Goal: Transaction & Acquisition: Purchase product/service

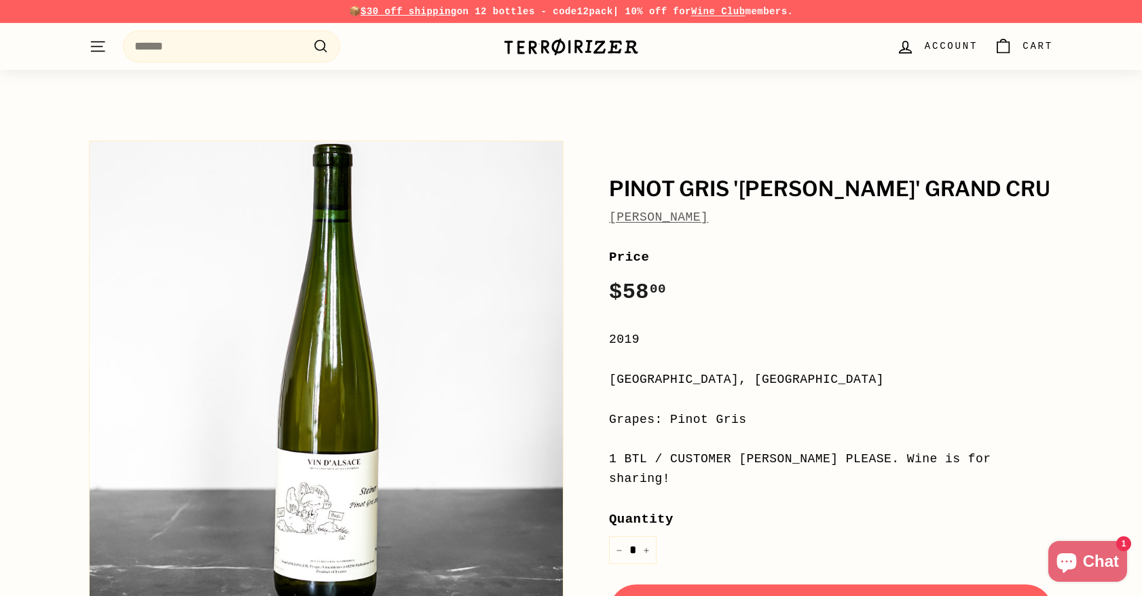
scroll to position [611, 0]
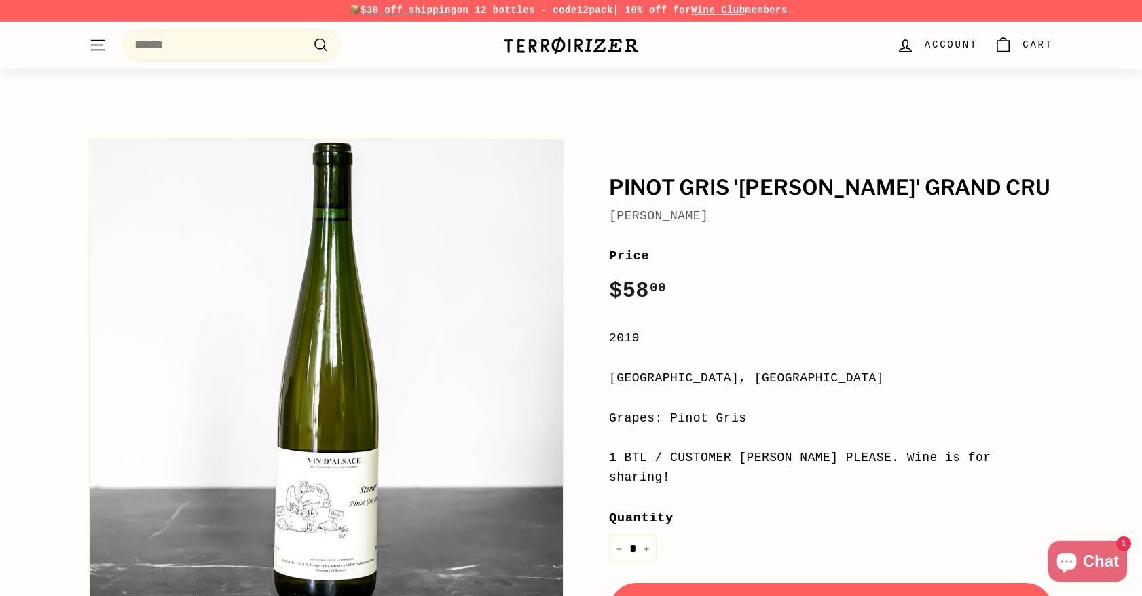
scroll to position [0, 0]
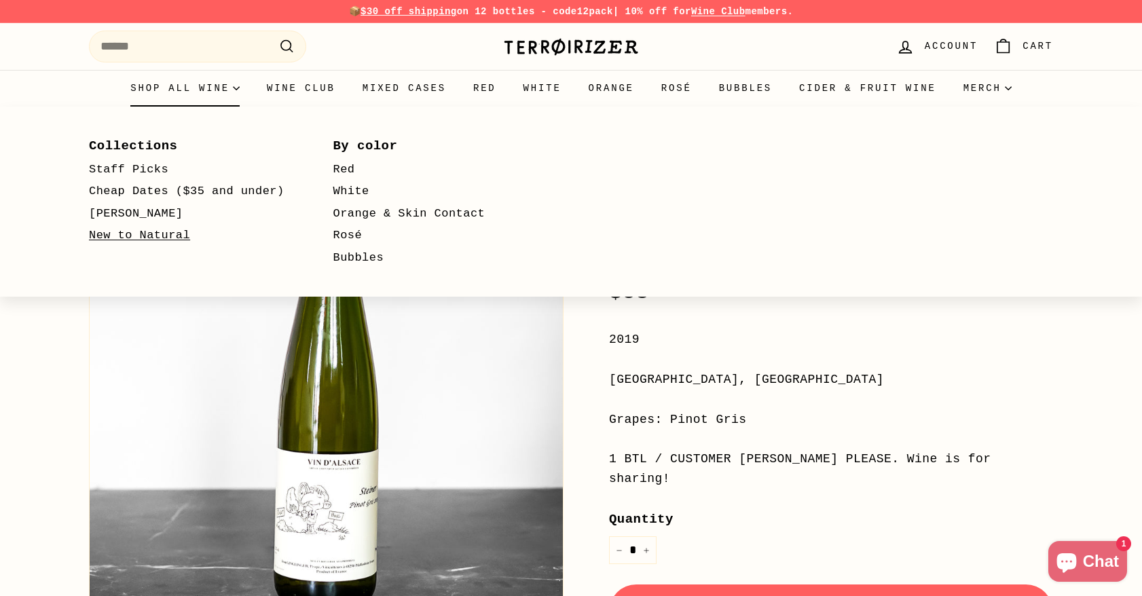
click at [145, 230] on link "New to Natural" at bounding box center [191, 236] width 205 height 22
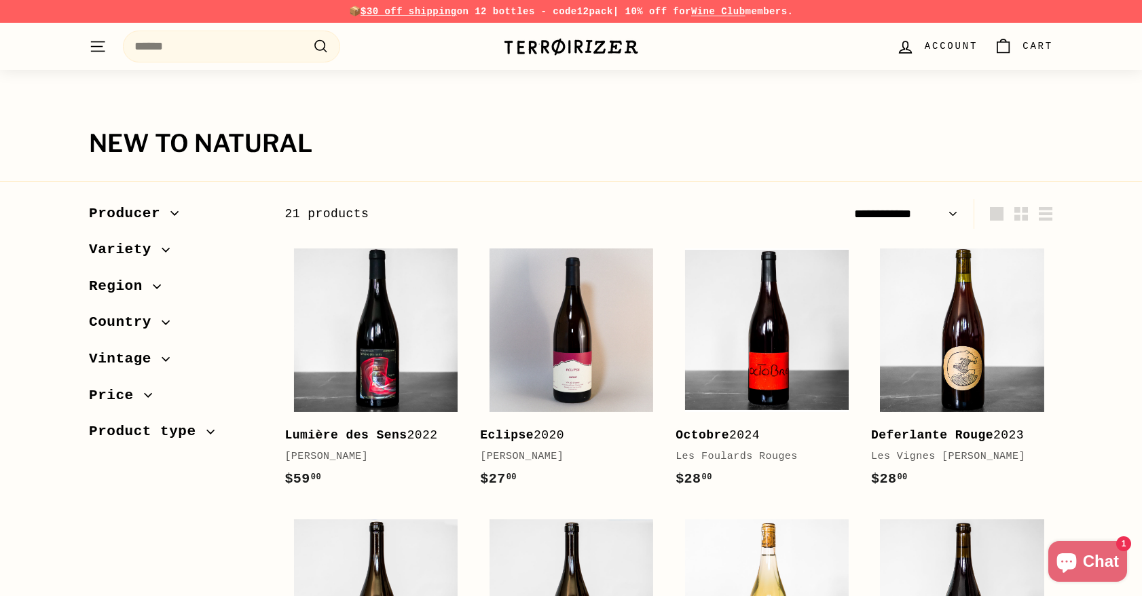
select select "**********"
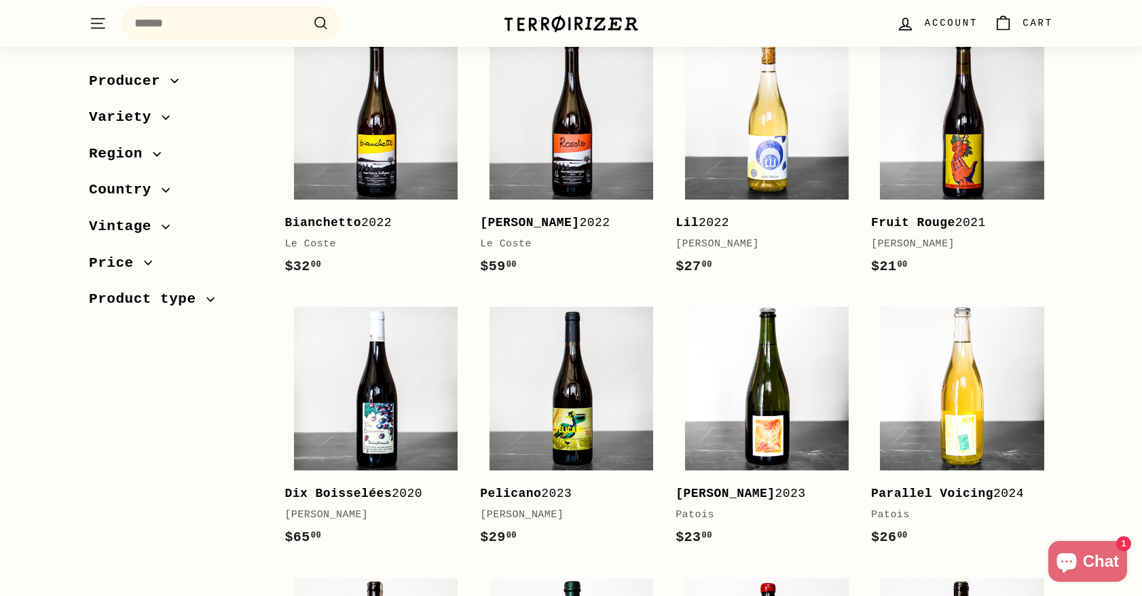
scroll to position [543, 0]
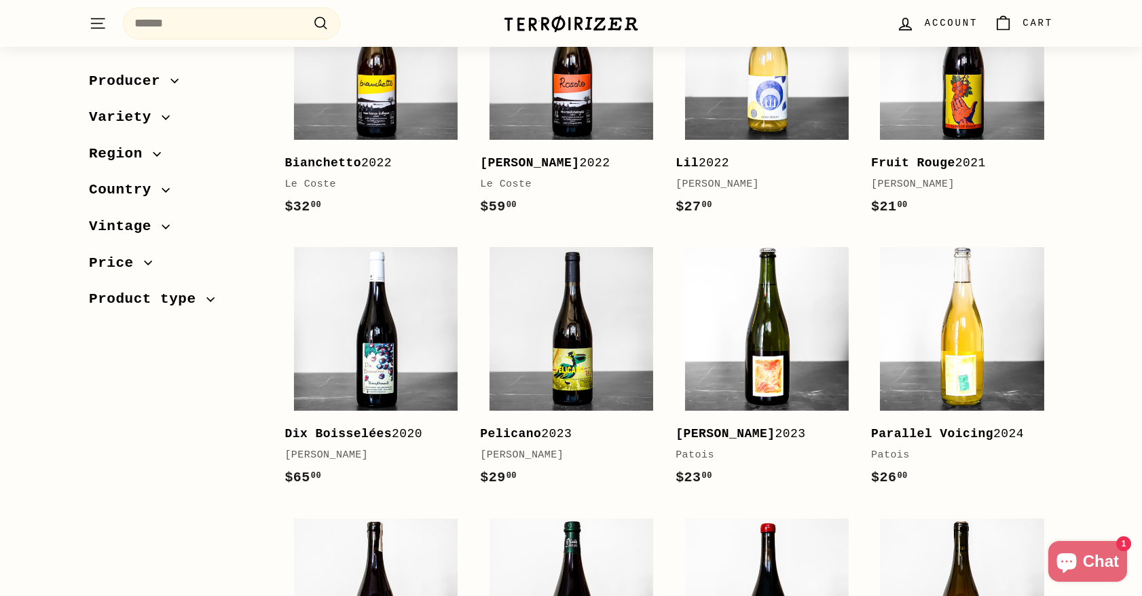
click at [191, 400] on div "Sort Featured Best selling Alphabetically, A-Z Alphabetically, Z-A Price, low t…" at bounding box center [563, 509] width 979 height 1707
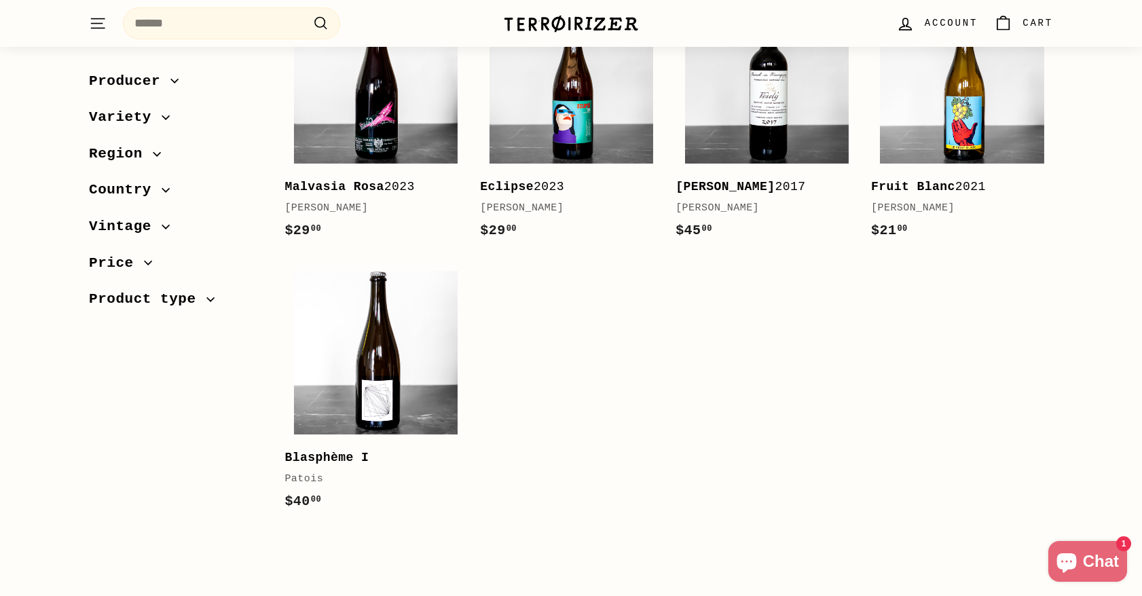
scroll to position [1358, 0]
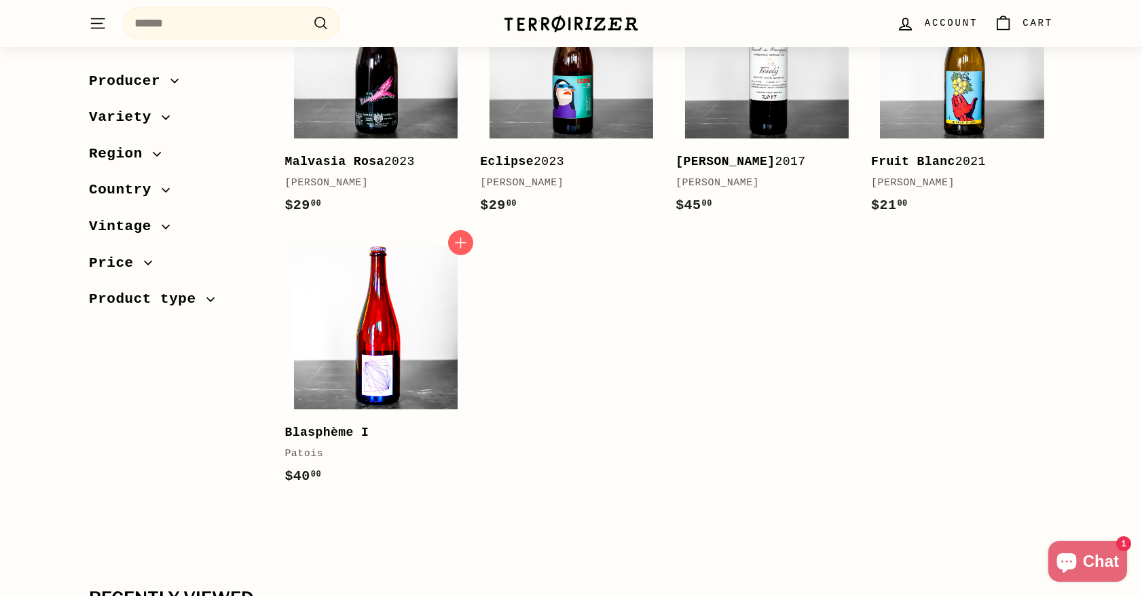
click at [373, 343] on img at bounding box center [376, 328] width 164 height 164
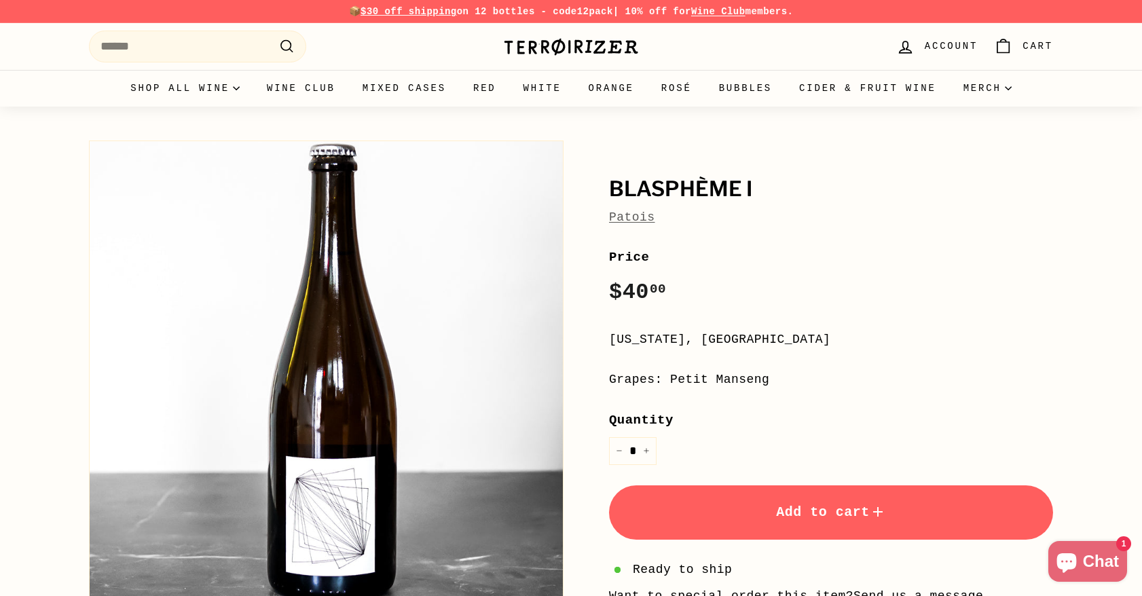
drag, startPoint x: 0, startPoint y: 0, endPoint x: 878, endPoint y: 352, distance: 945.5
drag, startPoint x: 878, startPoint y: 352, endPoint x: 870, endPoint y: 350, distance: 8.4
click at [870, 350] on div "**********" at bounding box center [831, 476] width 444 height 458
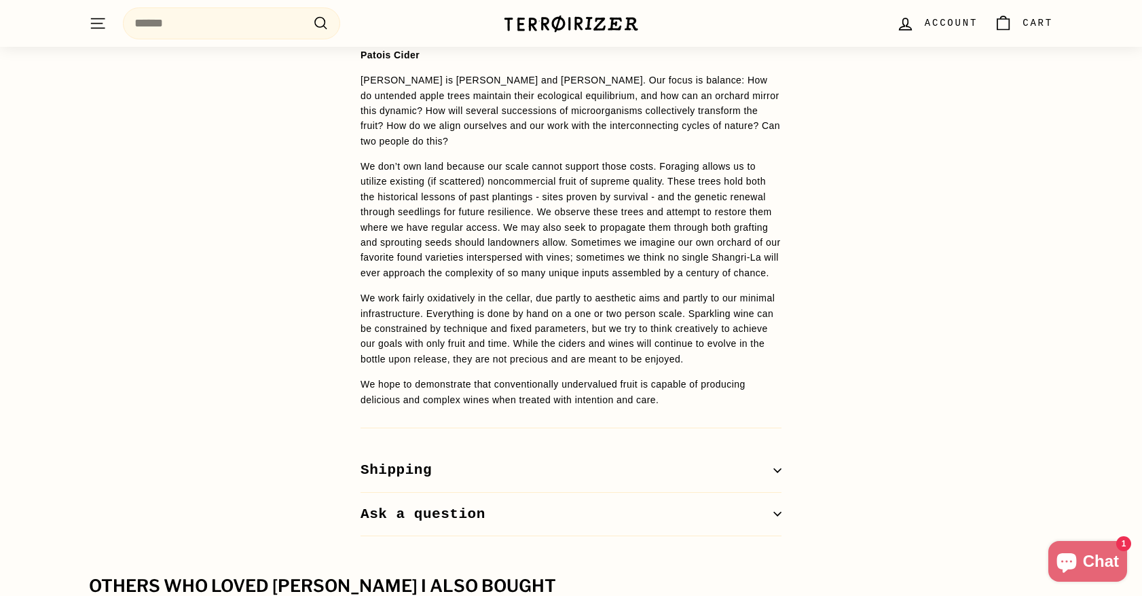
scroll to position [1358, 0]
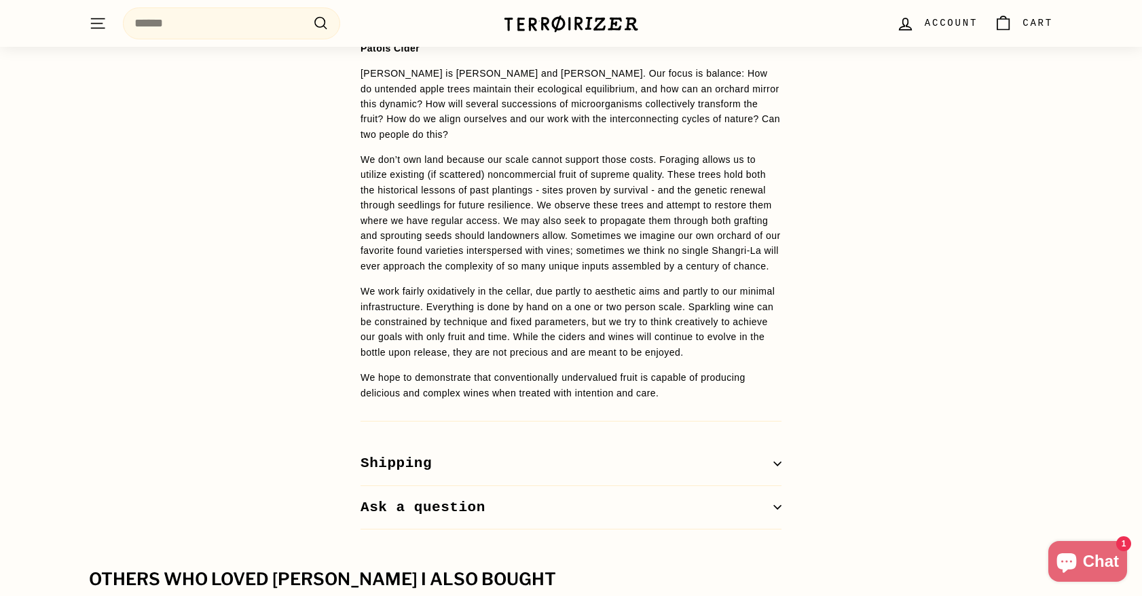
click at [279, 189] on div "WINE DETAILS 100% Petit Manseng from Mount Juliet Vineyard in Albemarle County.…" at bounding box center [571, 73] width 1142 height 912
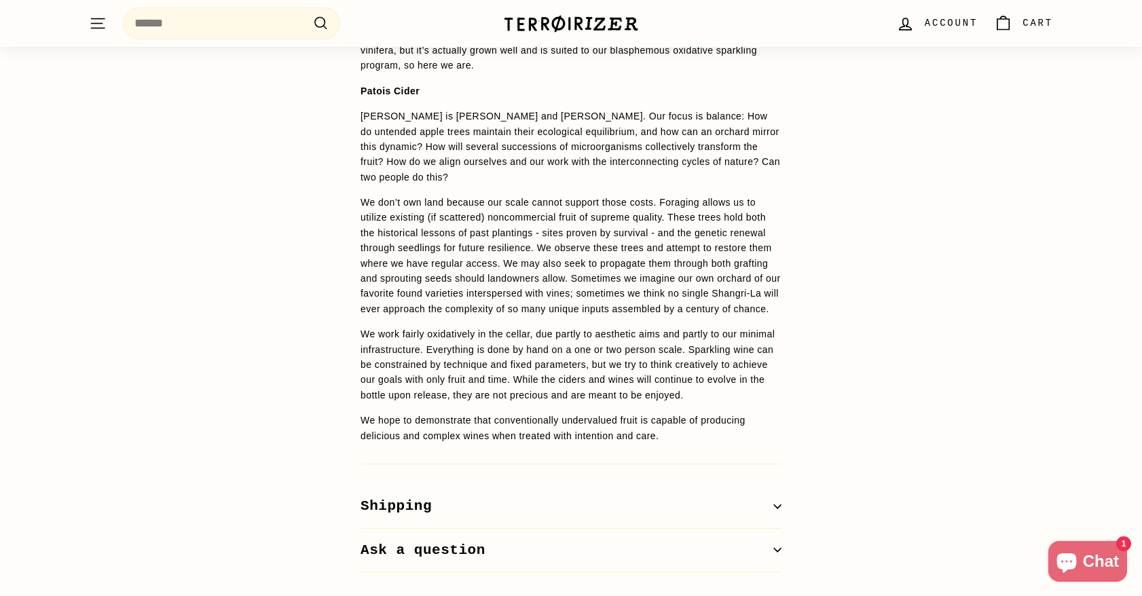
scroll to position [1290, 0]
